Goal: Information Seeking & Learning: Understand process/instructions

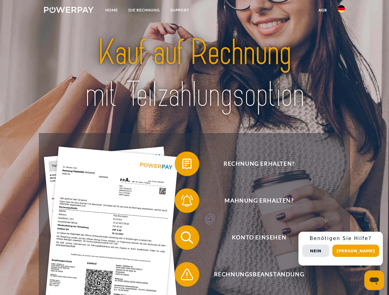
click at [69, 11] on img at bounding box center [69, 10] width 50 height 6
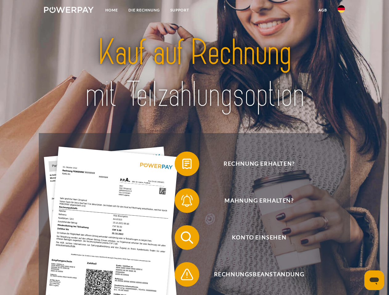
click at [341, 11] on img at bounding box center [340, 8] width 7 height 7
click at [322, 10] on link "agb" at bounding box center [322, 10] width 19 height 11
click at [182, 165] on span at bounding box center [177, 164] width 31 height 31
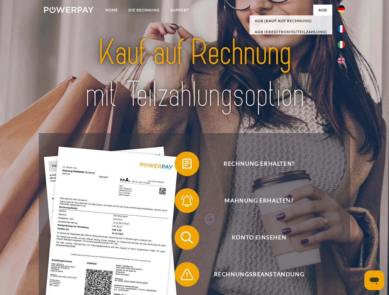
click at [182, 202] on span at bounding box center [177, 201] width 31 height 31
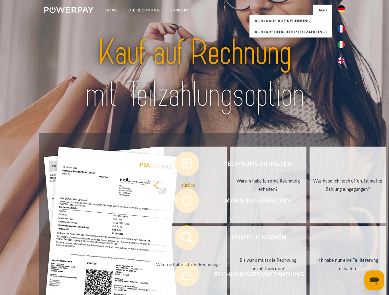
click at [230, 239] on link "Bis wann muss die Rechnung bezahlt werden?" at bounding box center [268, 264] width 77 height 77
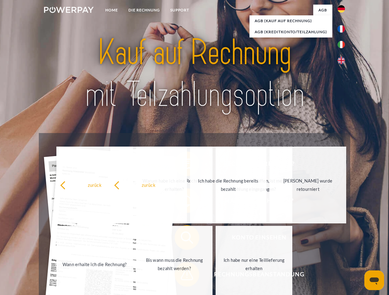
click at [182, 276] on span at bounding box center [177, 274] width 31 height 31
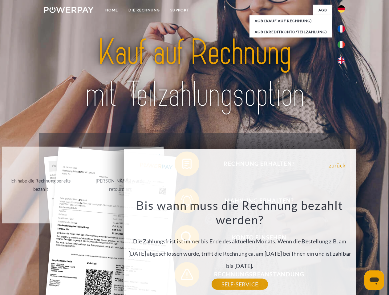
click at [343, 249] on div "Rechnung erhalten? Mahnung erhalten? Konto einsehen" at bounding box center [194, 256] width 311 height 246
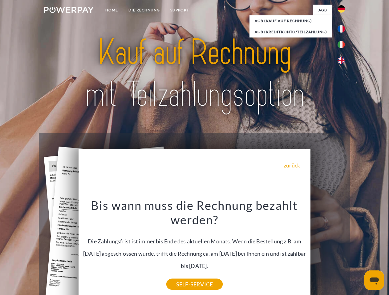
click at [327, 250] on span "Konto einsehen" at bounding box center [258, 238] width 151 height 25
click at [358, 251] on header "Home DIE RECHNUNG SUPPORT" at bounding box center [194, 212] width 389 height 425
